Goal: Information Seeking & Learning: Learn about a topic

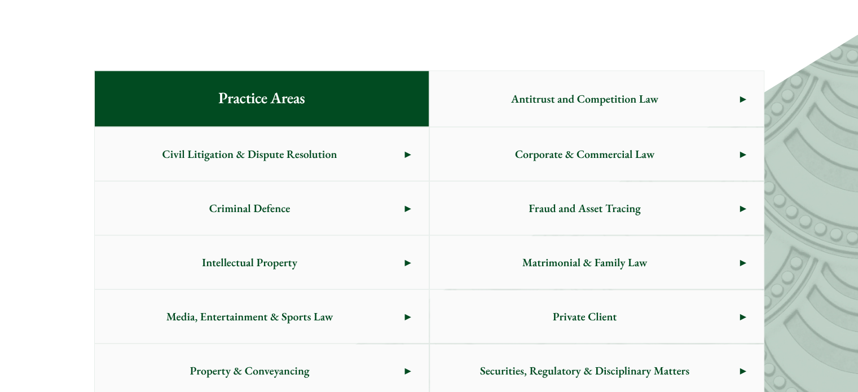
scroll to position [564, 0]
click at [561, 254] on span "Matrimonial & Family Law" at bounding box center [585, 262] width 310 height 53
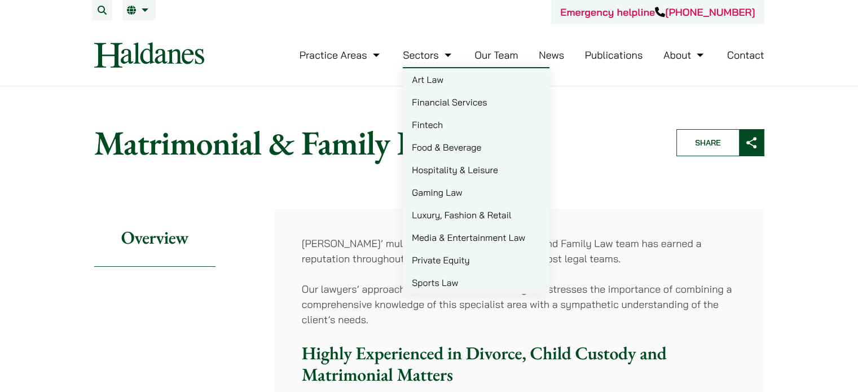
click at [447, 257] on link "Private Equity" at bounding box center [476, 260] width 147 height 23
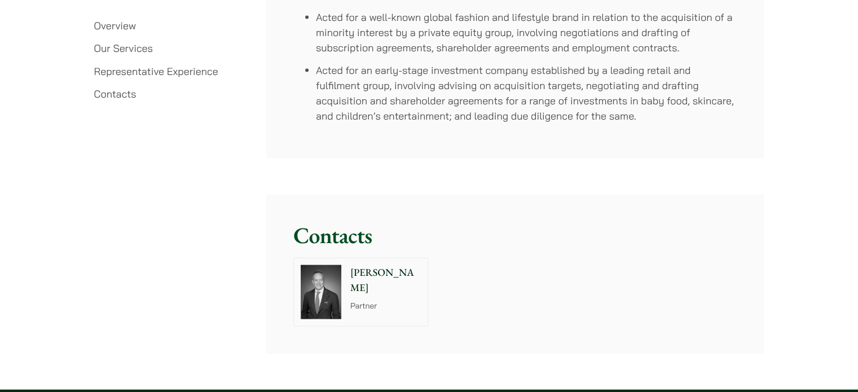
scroll to position [2707, 0]
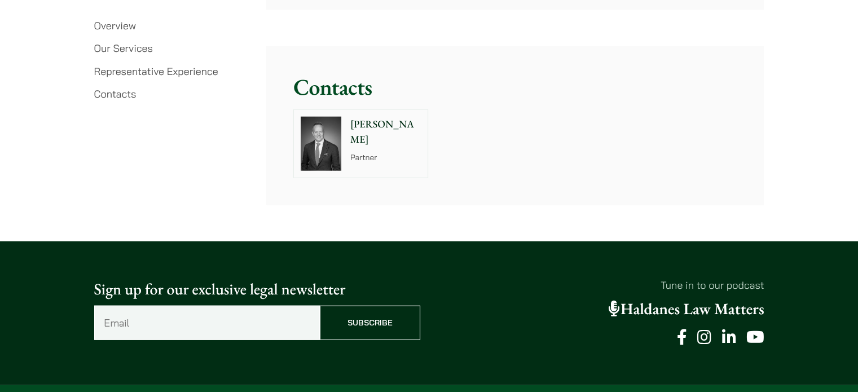
click at [414, 128] on p "[PERSON_NAME]" at bounding box center [385, 132] width 71 height 30
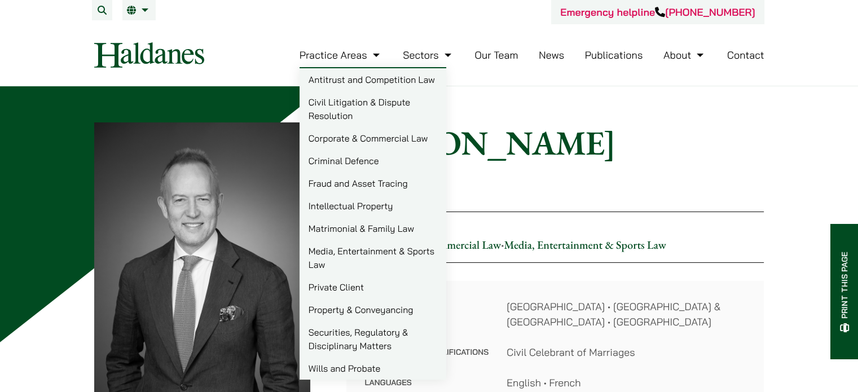
click at [502, 61] on link "Our Team" at bounding box center [495, 54] width 43 height 13
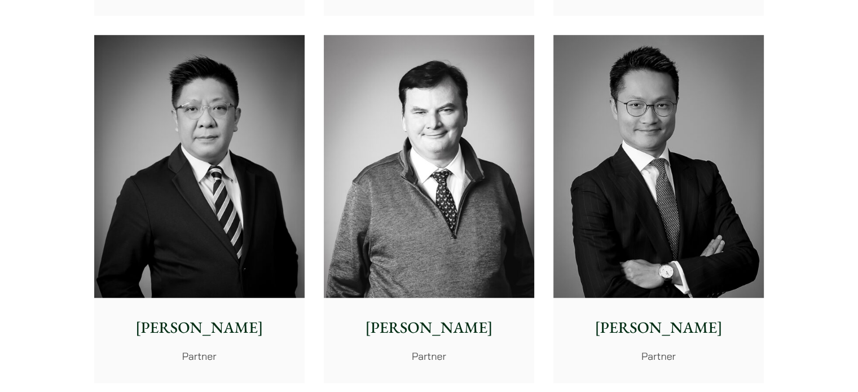
scroll to position [677, 0]
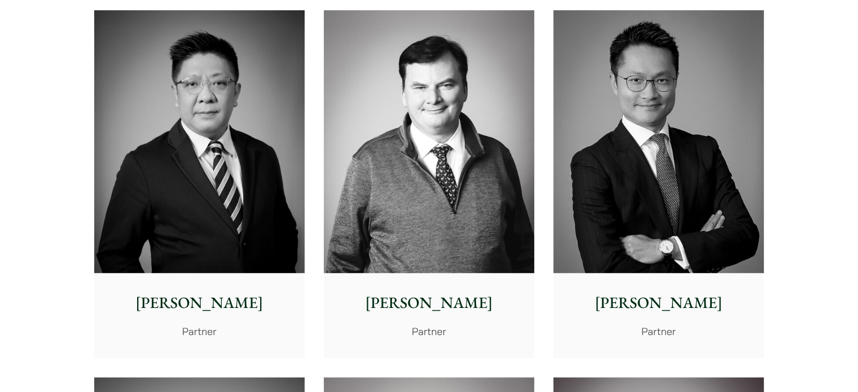
click at [627, 174] on img at bounding box center [658, 141] width 210 height 263
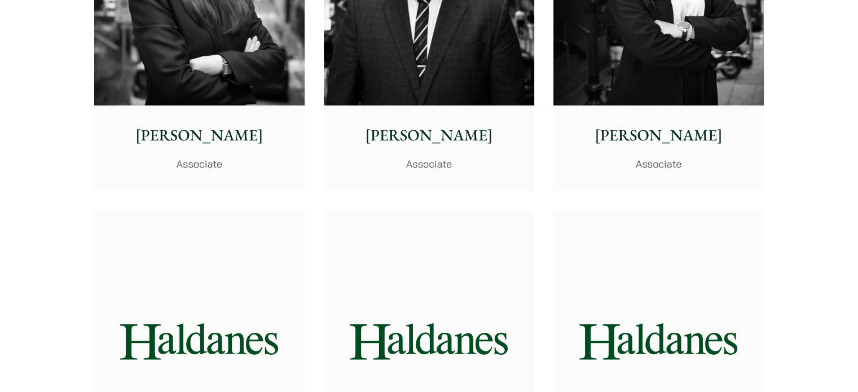
scroll to position [4342, 0]
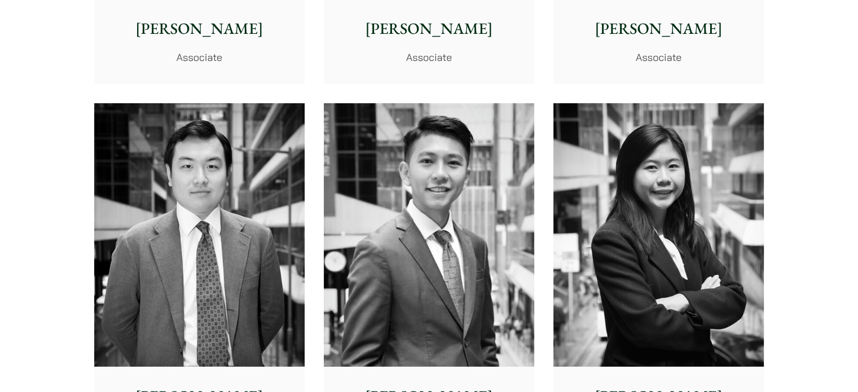
click at [429, 170] on img at bounding box center [429, 234] width 210 height 263
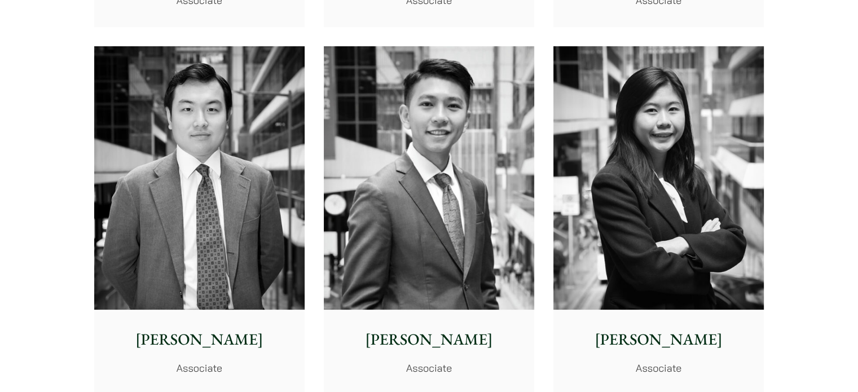
scroll to position [4455, 0]
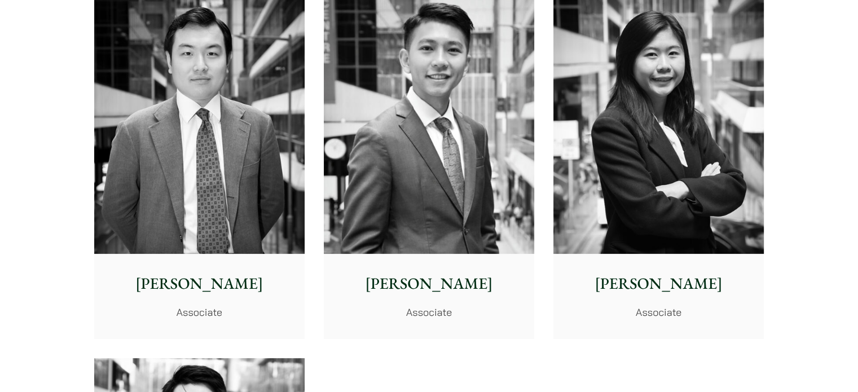
click at [636, 178] on img at bounding box center [658, 121] width 210 height 263
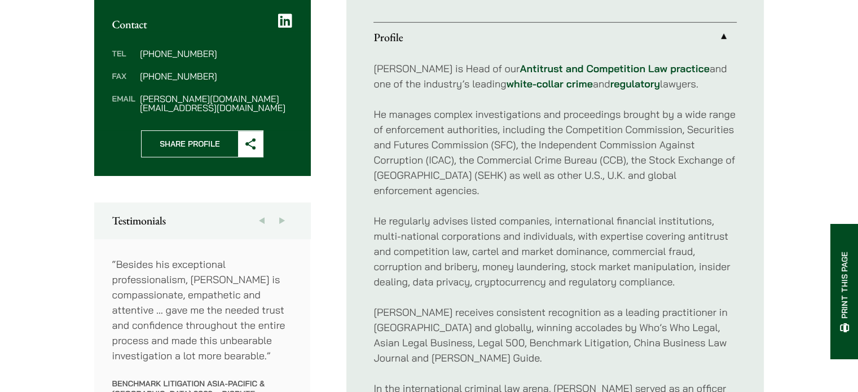
scroll to position [564, 0]
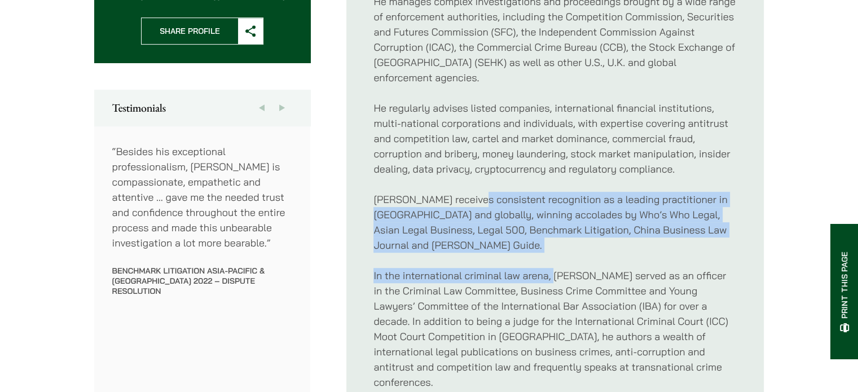
drag, startPoint x: 469, startPoint y: 160, endPoint x: 555, endPoint y: 209, distance: 99.2
click at [555, 209] on div "[PERSON_NAME] is Head of our Antitrust and Competition Law practice and one of …" at bounding box center [554, 169] width 363 height 460
click at [554, 209] on div "Felix is Head of our Antitrust and Competition Law practice and one of the indu…" at bounding box center [554, 169] width 363 height 460
drag, startPoint x: 552, startPoint y: 207, endPoint x: 491, endPoint y: 170, distance: 71.4
click at [491, 170] on div "Felix is Head of our Antitrust and Competition Law practice and one of the indu…" at bounding box center [554, 169] width 363 height 460
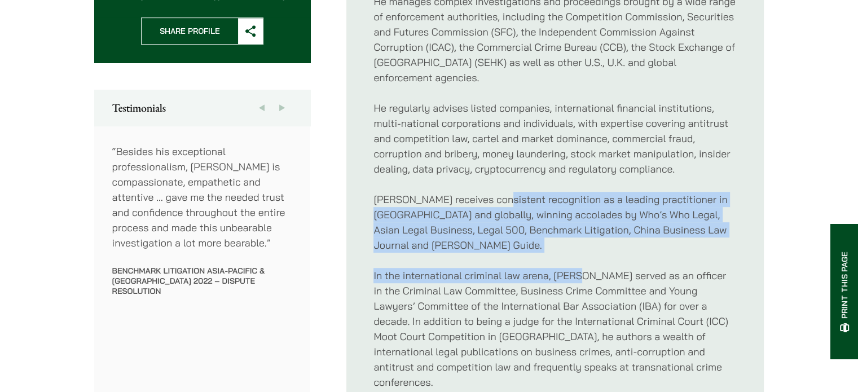
click at [491, 192] on p "Felix receives consistent recognition as a leading practitioner in Asia and glo…" at bounding box center [554, 222] width 363 height 61
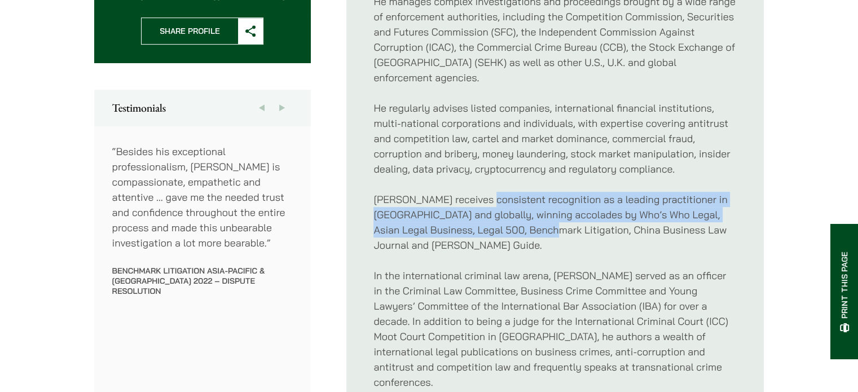
drag, startPoint x: 476, startPoint y: 172, endPoint x: 522, endPoint y: 197, distance: 52.0
click at [522, 197] on p "Felix receives consistent recognition as a leading practitioner in Asia and glo…" at bounding box center [554, 222] width 363 height 61
drag, startPoint x: 522, startPoint y: 197, endPoint x: 464, endPoint y: 167, distance: 64.6
click at [464, 192] on p "Felix receives consistent recognition as a leading practitioner in Asia and glo…" at bounding box center [554, 222] width 363 height 61
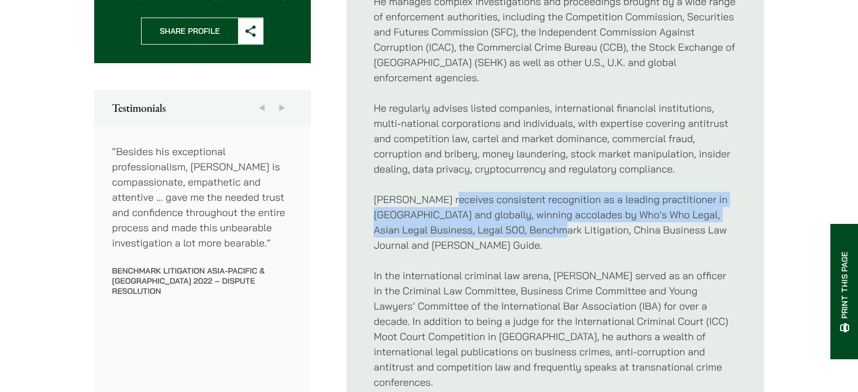
click at [464, 192] on p "Felix receives consistent recognition as a leading practitioner in Asia and glo…" at bounding box center [554, 222] width 363 height 61
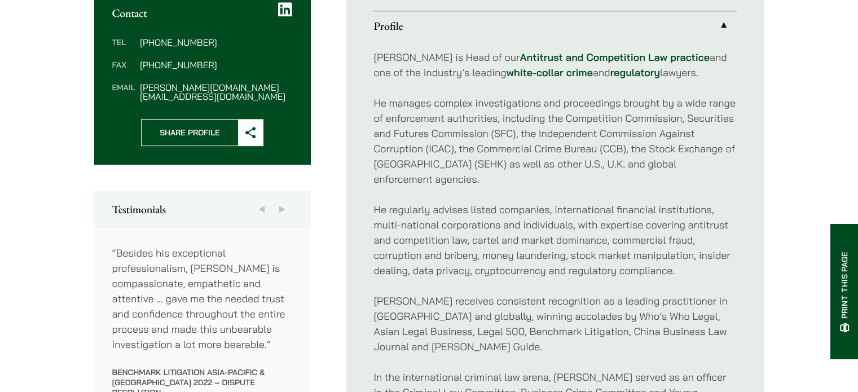
scroll to position [451, 0]
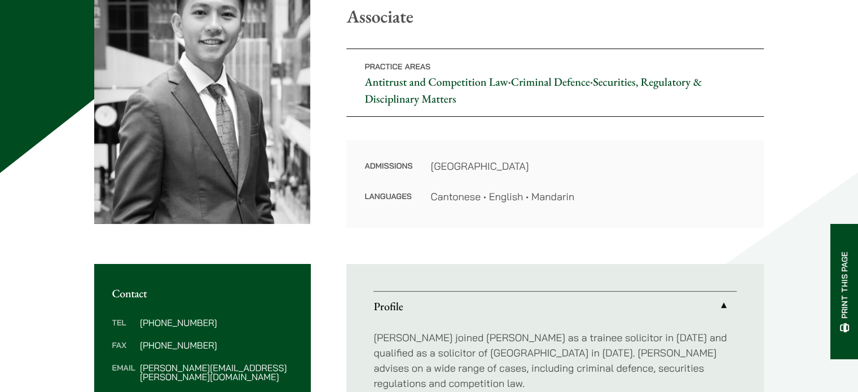
scroll to position [395, 0]
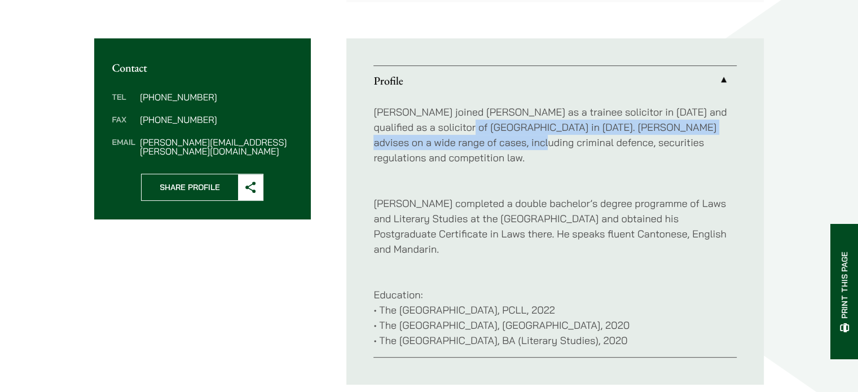
drag, startPoint x: 443, startPoint y: 123, endPoint x: 494, endPoint y: 139, distance: 53.9
click at [494, 139] on p "Brian joined Haldanes as a trainee solicitor in 2022 and qualified as a solicit…" at bounding box center [554, 134] width 363 height 61
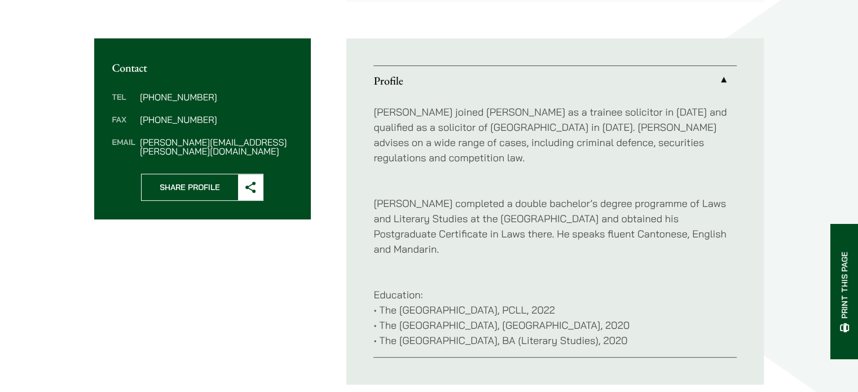
click at [494, 142] on p "Brian joined Haldanes as a trainee solicitor in 2022 and qualified as a solicit…" at bounding box center [554, 134] width 363 height 61
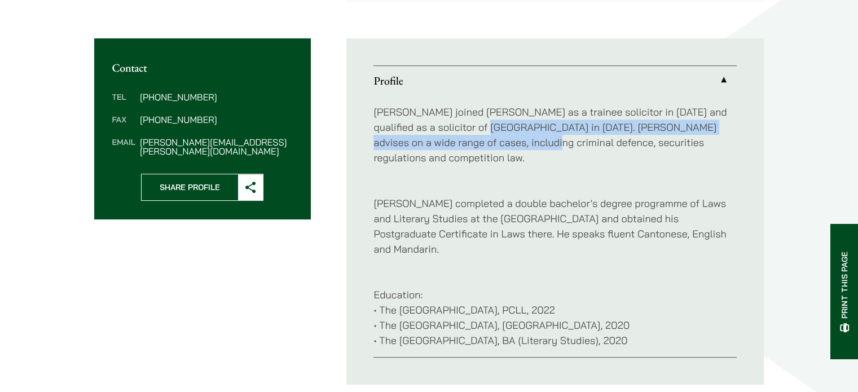
drag, startPoint x: 480, startPoint y: 136, endPoint x: 459, endPoint y: 127, distance: 23.5
click at [459, 127] on p "Brian joined Haldanes as a trainee solicitor in 2022 and qualified as a solicit…" at bounding box center [554, 134] width 363 height 61
drag, startPoint x: 434, startPoint y: 120, endPoint x: 500, endPoint y: 144, distance: 70.5
click at [500, 144] on p "Brian joined Haldanes as a trainee solicitor in 2022 and qualified as a solicit…" at bounding box center [554, 134] width 363 height 61
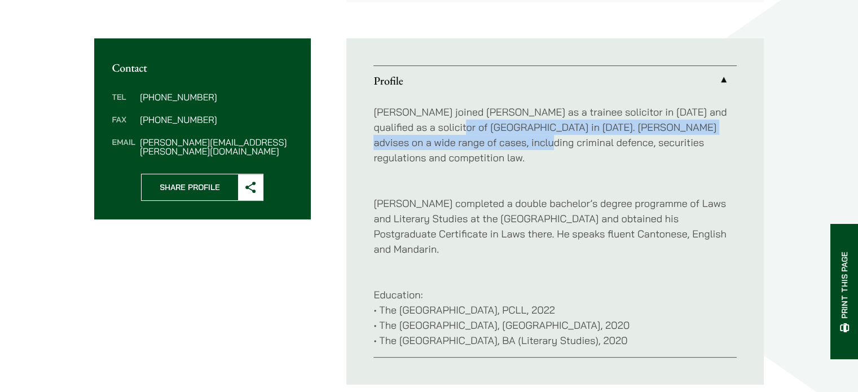
click at [500, 144] on p "Brian joined Haldanes as a trainee solicitor in 2022 and qualified as a solicit…" at bounding box center [554, 134] width 363 height 61
drag, startPoint x: 496, startPoint y: 140, endPoint x: 461, endPoint y: 120, distance: 40.1
click at [461, 120] on p "Brian joined Haldanes as a trainee solicitor in 2022 and qualified as a solicit…" at bounding box center [554, 134] width 363 height 61
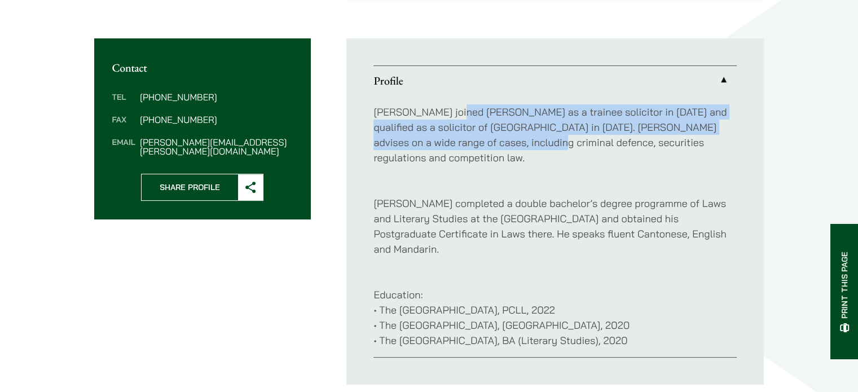
drag, startPoint x: 450, startPoint y: 116, endPoint x: 514, endPoint y: 140, distance: 68.2
click at [514, 140] on p "Brian joined Haldanes as a trainee solicitor in 2022 and qualified as a solicit…" at bounding box center [554, 134] width 363 height 61
click at [513, 140] on p "Brian joined Haldanes as a trainee solicitor in 2022 and qualified as a solicit…" at bounding box center [554, 134] width 363 height 61
drag, startPoint x: 513, startPoint y: 142, endPoint x: 460, endPoint y: 119, distance: 57.1
click at [460, 119] on p "Brian joined Haldanes as a trainee solicitor in 2022 and qualified as a solicit…" at bounding box center [554, 134] width 363 height 61
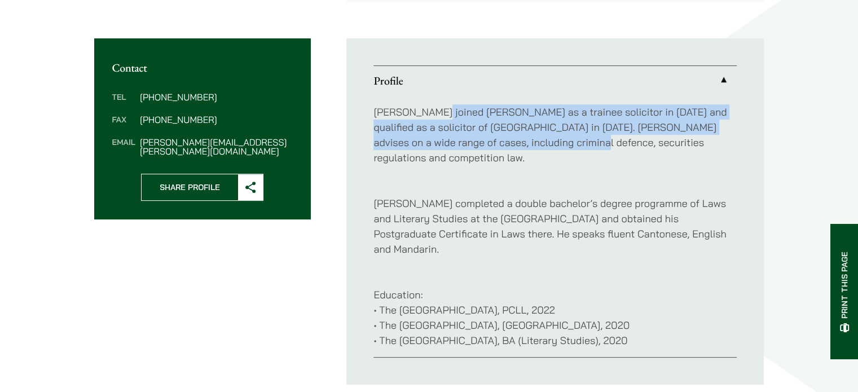
click at [460, 119] on p "Brian joined Haldanes as a trainee solicitor in 2022 and qualified as a solicit…" at bounding box center [554, 134] width 363 height 61
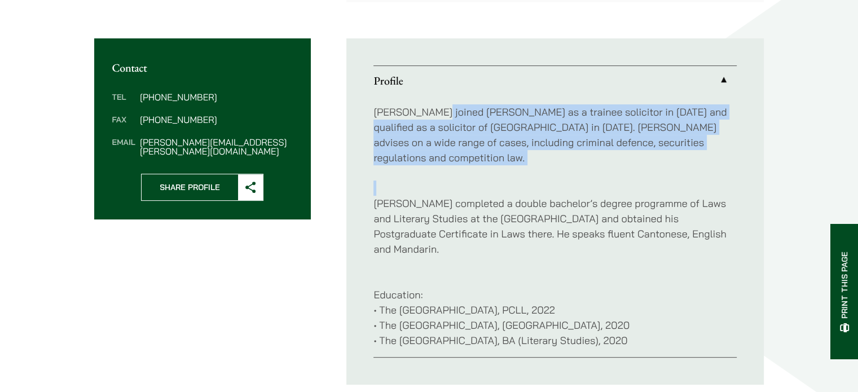
drag, startPoint x: 435, startPoint y: 112, endPoint x: 535, endPoint y: 153, distance: 108.0
click at [535, 153] on div "Brian joined Haldanes as a trainee solicitor in 2022 and qualified as a solicit…" at bounding box center [554, 226] width 363 height 262
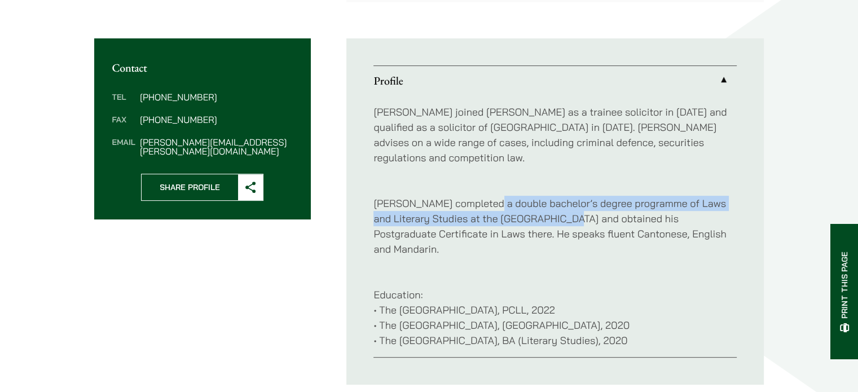
drag, startPoint x: 489, startPoint y: 187, endPoint x: 545, endPoint y: 201, distance: 58.3
click at [545, 201] on p "Brian completed a double bachelor’s degree programme of Laws and Literary Studi…" at bounding box center [554, 218] width 363 height 76
drag, startPoint x: 545, startPoint y: 202, endPoint x: 483, endPoint y: 188, distance: 63.7
click at [483, 188] on p "Brian completed a double bachelor’s degree programme of Laws and Literary Studi…" at bounding box center [554, 218] width 363 height 76
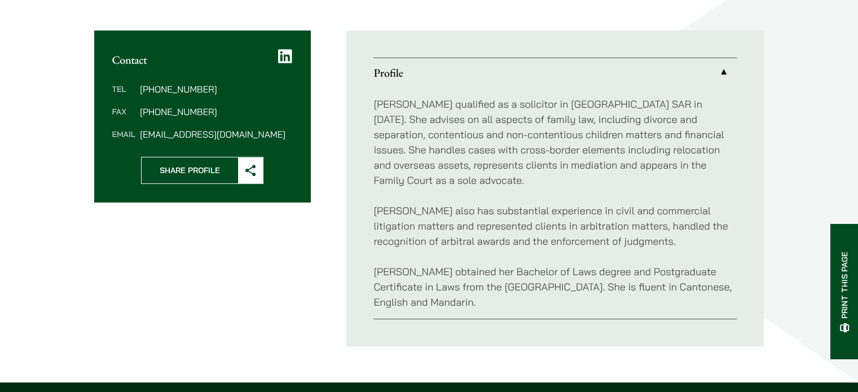
scroll to position [395, 0]
